Goal: Information Seeking & Learning: Learn about a topic

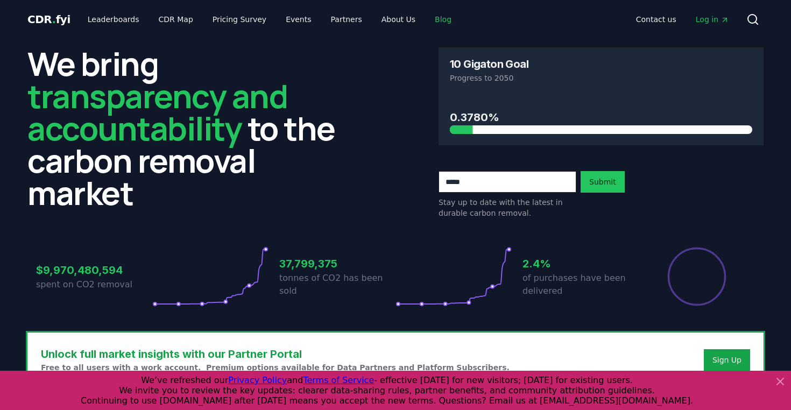
click at [430, 20] on link "Blog" at bounding box center [443, 19] width 34 height 19
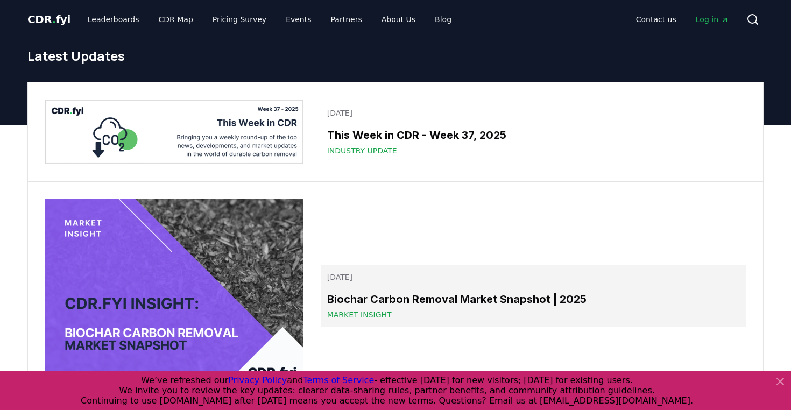
click at [341, 313] on span "Market Insight" at bounding box center [359, 314] width 65 height 11
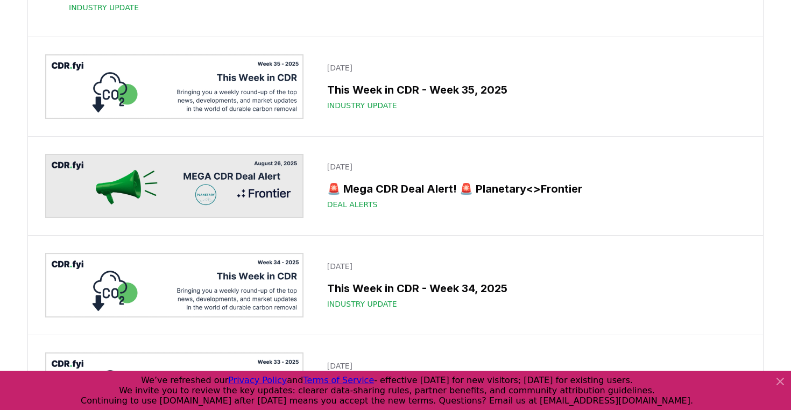
scroll to position [580, 0]
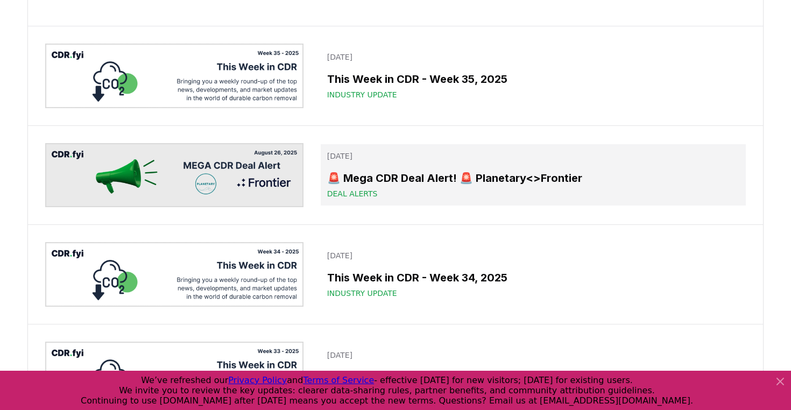
click at [364, 186] on h3 "🚨 Mega CDR Deal Alert! 🚨 Planetary<>Frontier" at bounding box center [533, 178] width 412 height 16
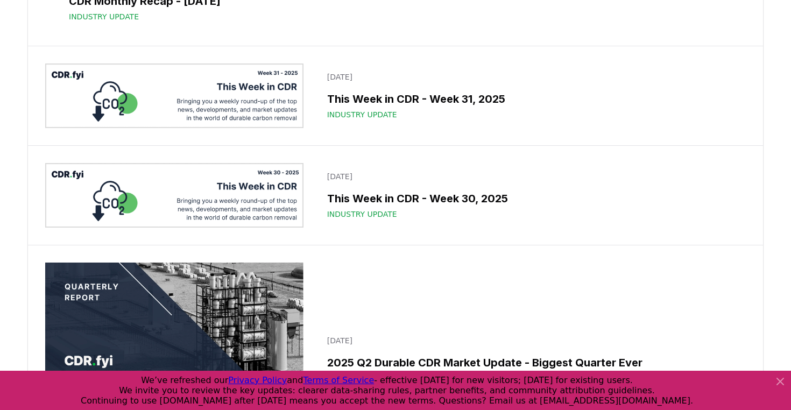
scroll to position [1168, 0]
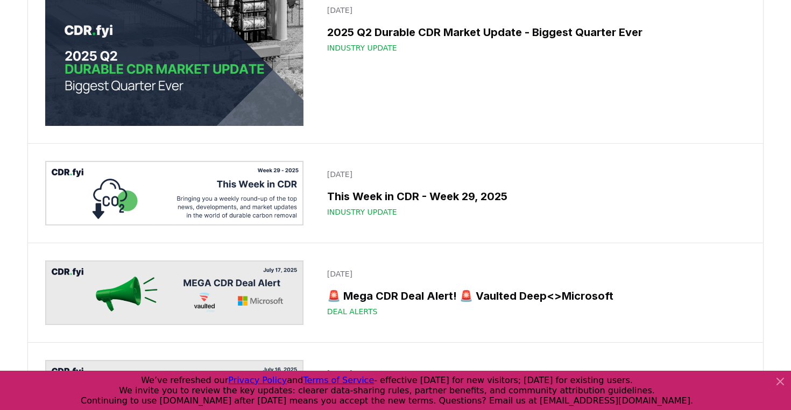
scroll to position [1495, 0]
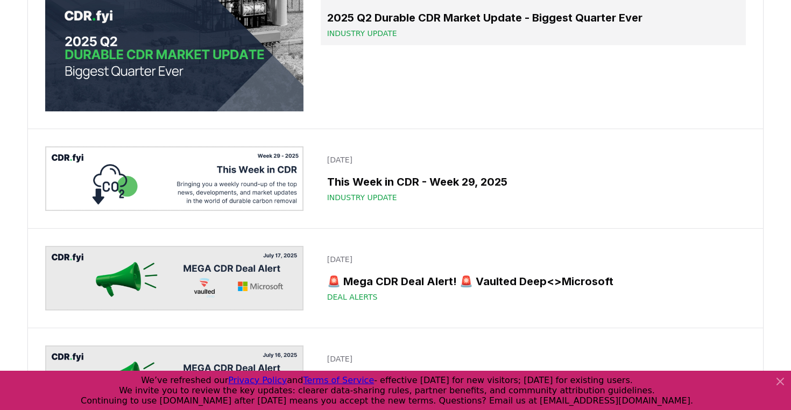
click at [417, 26] on h3 "2025 Q2 Durable CDR Market Update - Biggest Quarter Ever" at bounding box center [533, 18] width 412 height 16
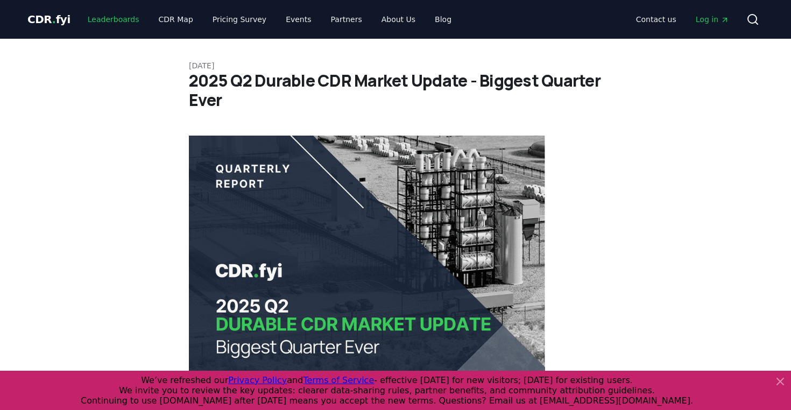
click at [98, 26] on link "Leaderboards" at bounding box center [113, 19] width 69 height 19
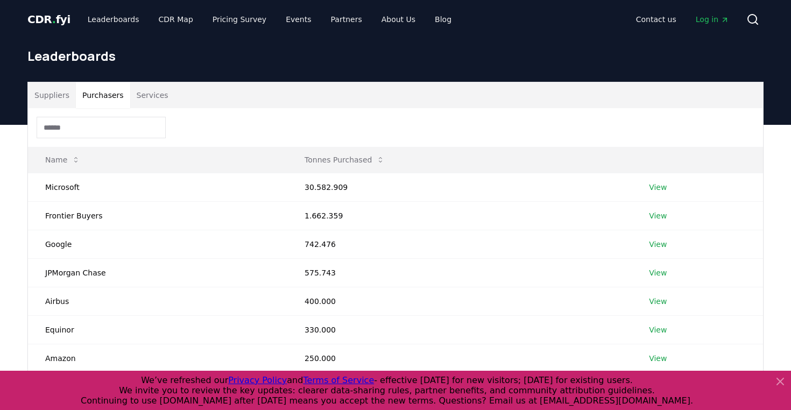
click at [105, 96] on button "Purchasers" at bounding box center [103, 95] width 54 height 26
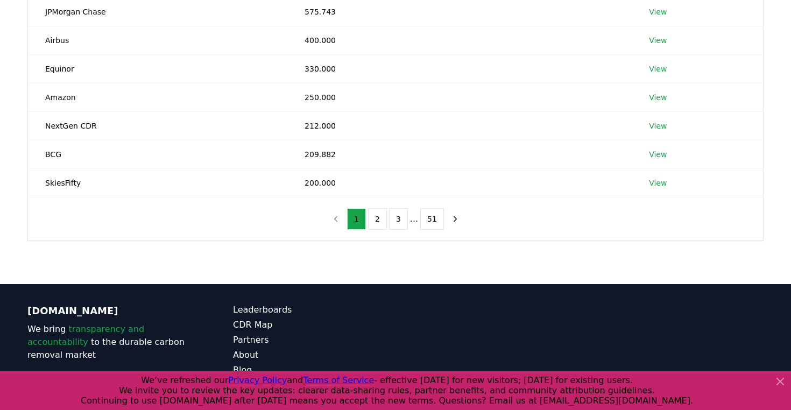
scroll to position [307, 0]
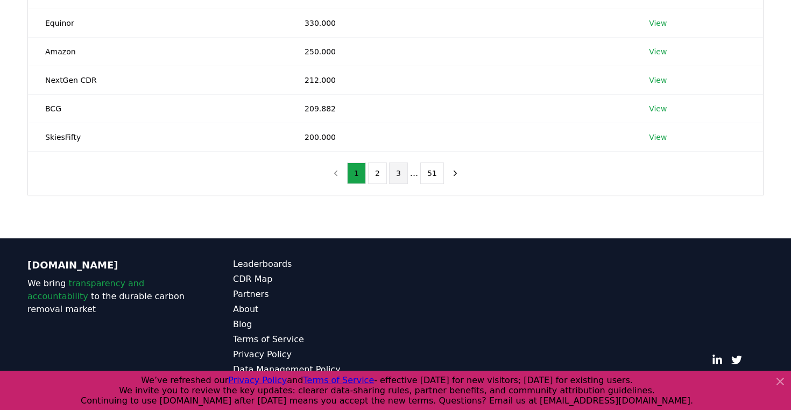
click at [395, 174] on button "3" at bounding box center [398, 173] width 19 height 22
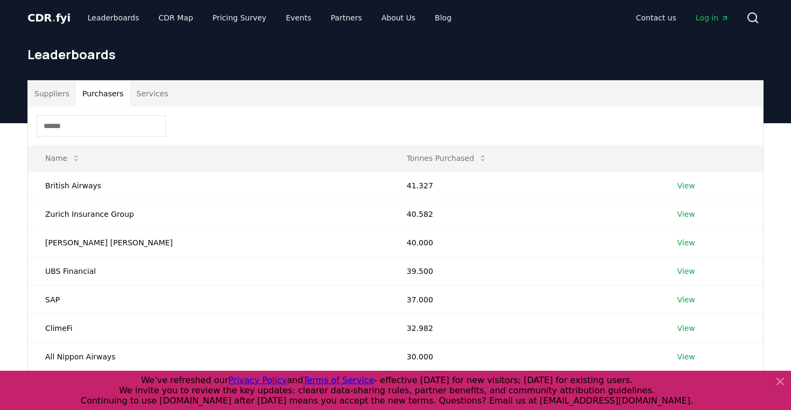
scroll to position [0, 0]
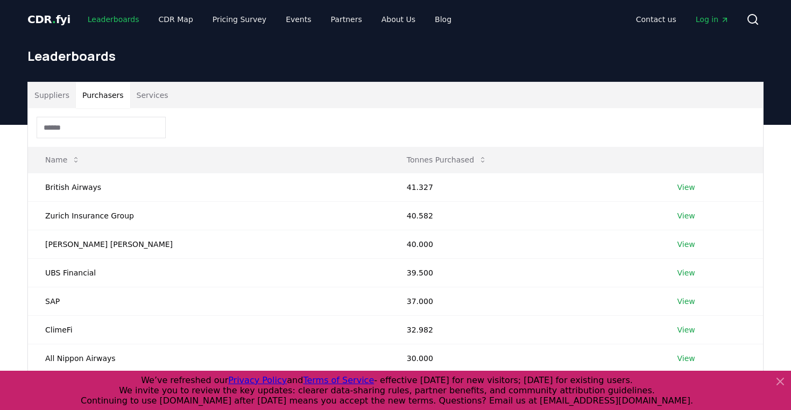
click at [119, 23] on link "Leaderboards" at bounding box center [113, 19] width 69 height 19
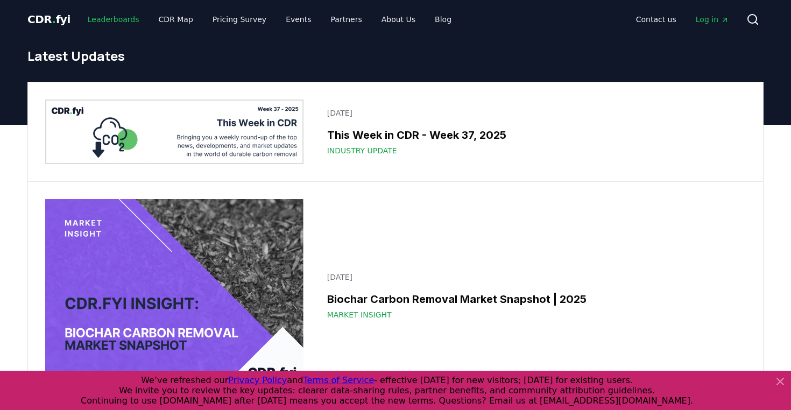
scroll to position [1709, 0]
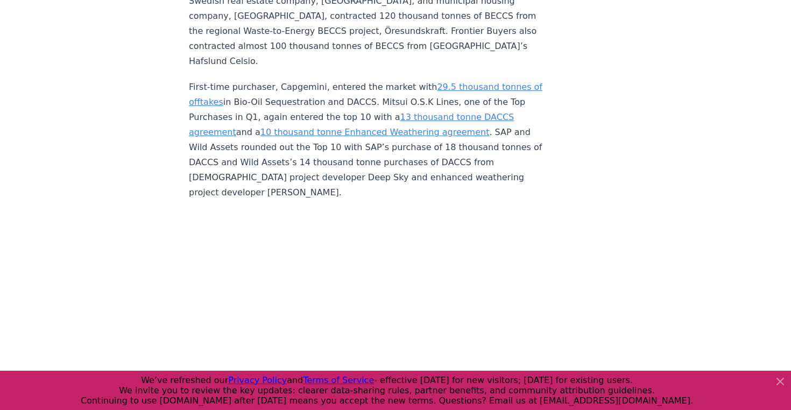
scroll to position [3091, 0]
